Goal: Navigation & Orientation: Understand site structure

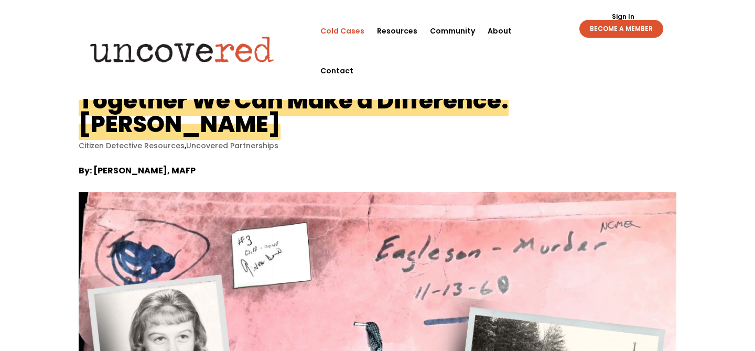
click at [337, 29] on link "Cold Cases" at bounding box center [342, 31] width 44 height 40
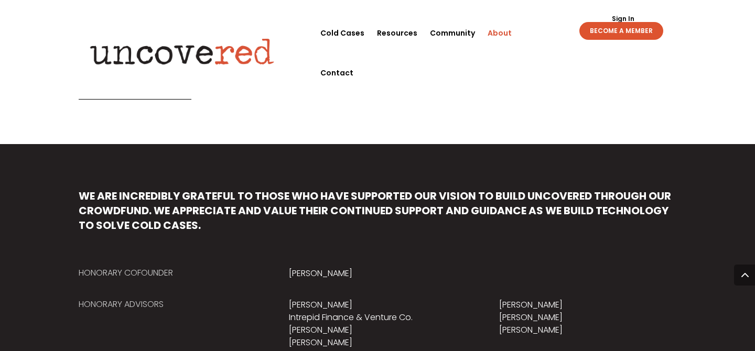
scroll to position [451, 0]
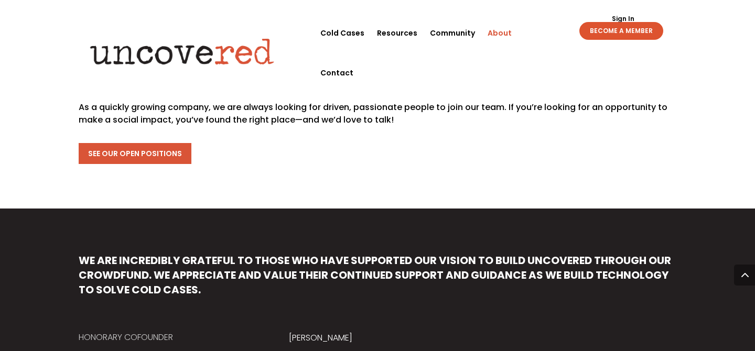
click at [156, 155] on link "See Our Open Positions" at bounding box center [135, 153] width 113 height 21
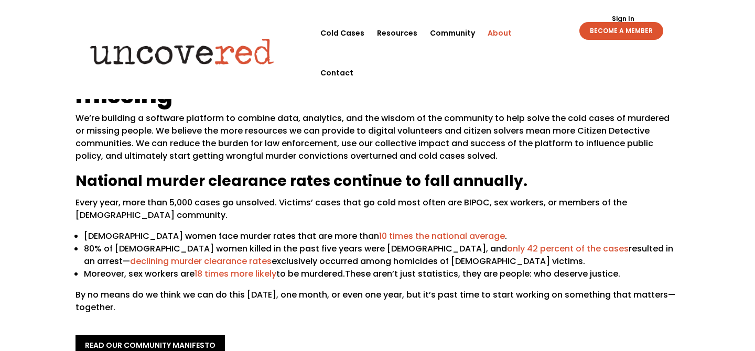
scroll to position [0, 0]
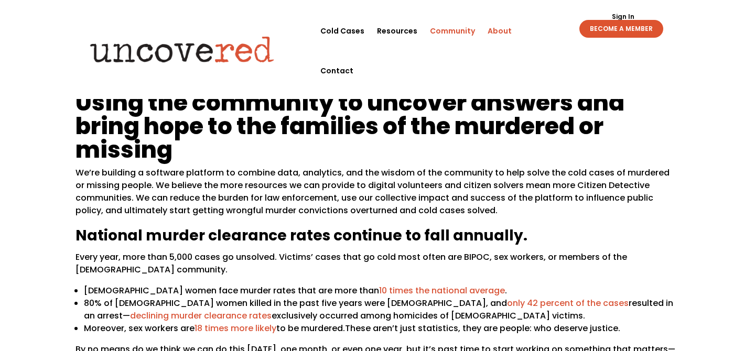
click at [457, 37] on link "Community" at bounding box center [452, 31] width 45 height 40
click at [398, 32] on link "Resources" at bounding box center [397, 31] width 40 height 40
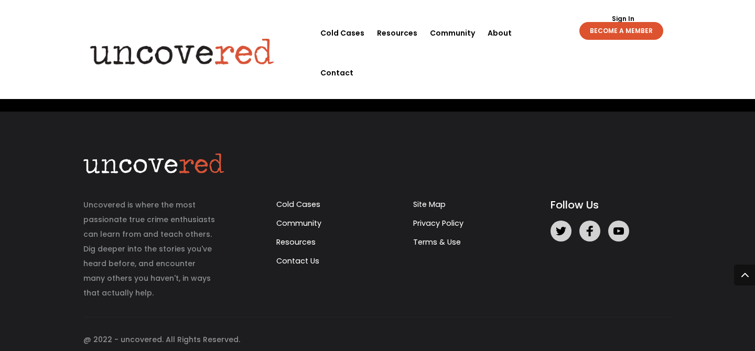
scroll to position [557, 0]
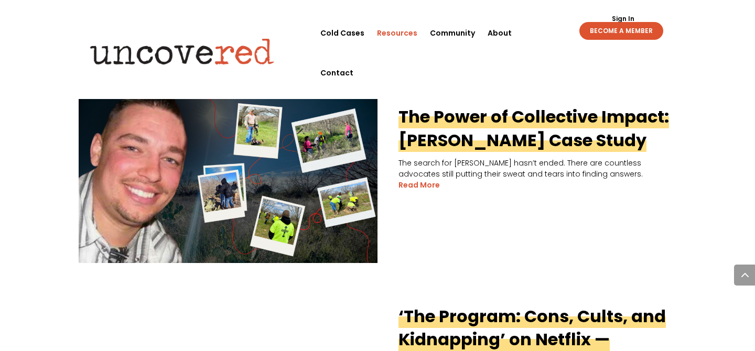
scroll to position [428, 0]
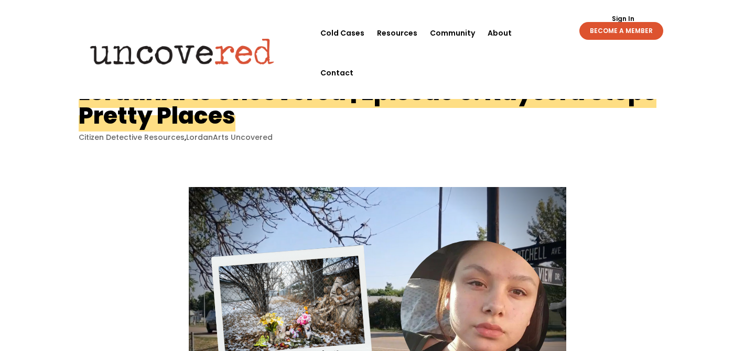
scroll to position [7, 0]
